Goal: Information Seeking & Learning: Learn about a topic

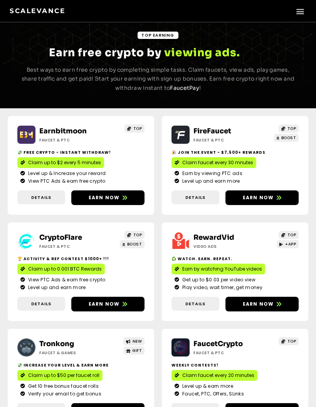
scroll to position [34, 0]
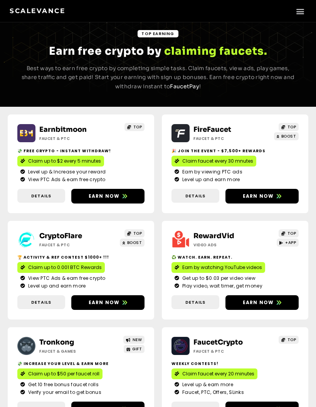
click at [197, 306] on span "Details" at bounding box center [195, 302] width 20 height 7
click at [202, 309] on link "Details" at bounding box center [195, 302] width 48 height 14
click at [234, 240] on link "RewardVid" at bounding box center [213, 236] width 41 height 8
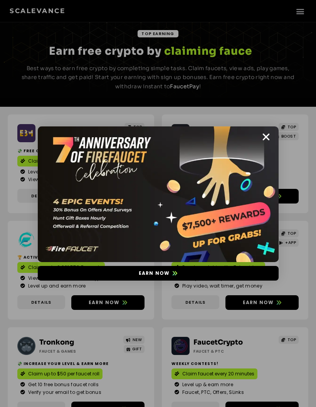
scroll to position [65, 0]
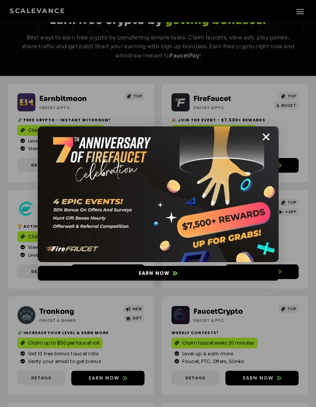
click at [264, 133] on icon "Close" at bounding box center [266, 137] width 10 height 10
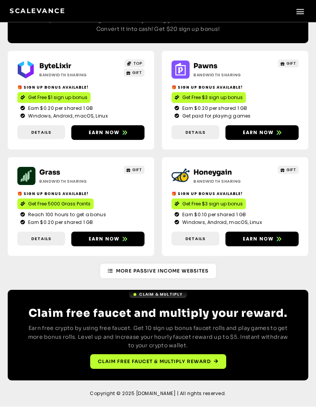
scroll to position [1637, 0]
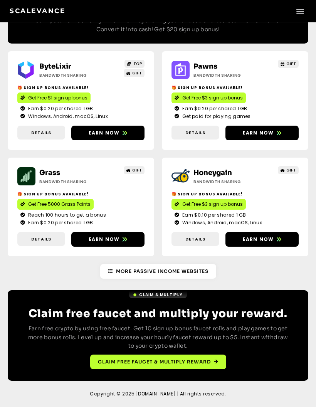
click at [101, 136] on span "Earn now" at bounding box center [104, 132] width 31 height 7
click at [190, 275] on span "More Passive Income Websites" at bounding box center [162, 271] width 92 height 7
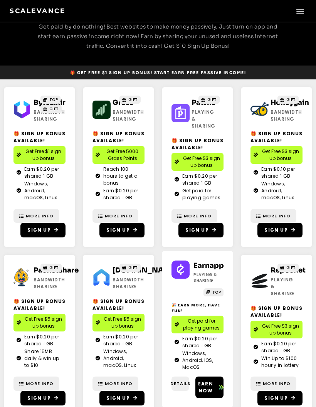
scroll to position [71, 0]
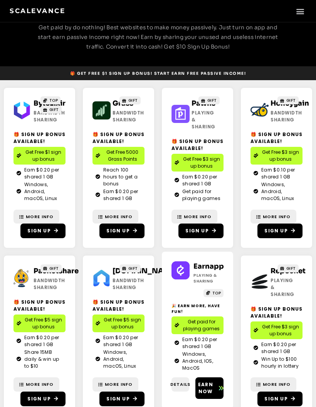
click at [47, 232] on span "Sign Up" at bounding box center [38, 230] width 23 height 7
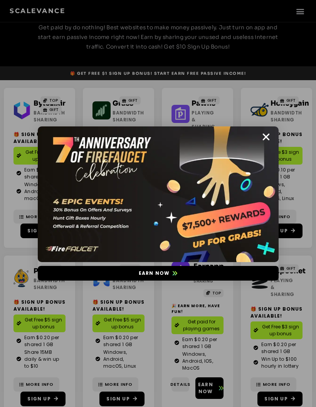
click at [267, 137] on icon "Close" at bounding box center [266, 137] width 10 height 10
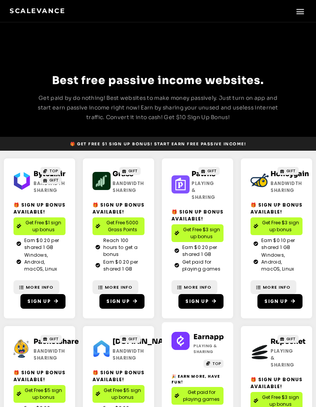
scroll to position [118, 0]
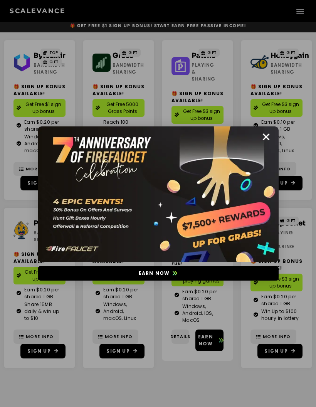
click at [268, 136] on icon "Close" at bounding box center [266, 137] width 10 height 10
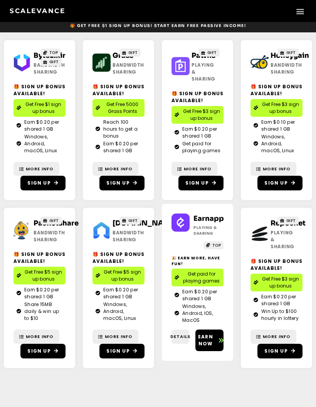
scroll to position [0, 0]
